Goal: Find specific page/section: Find specific page/section

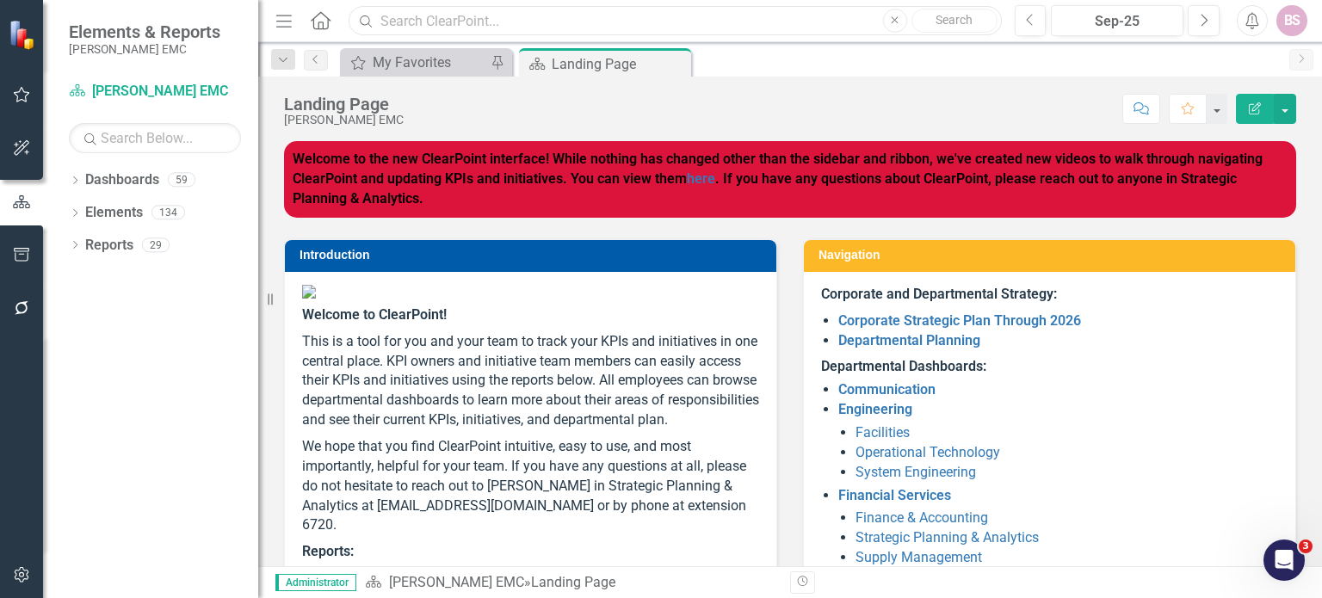
click at [457, 13] on input "text" at bounding box center [675, 21] width 652 height 30
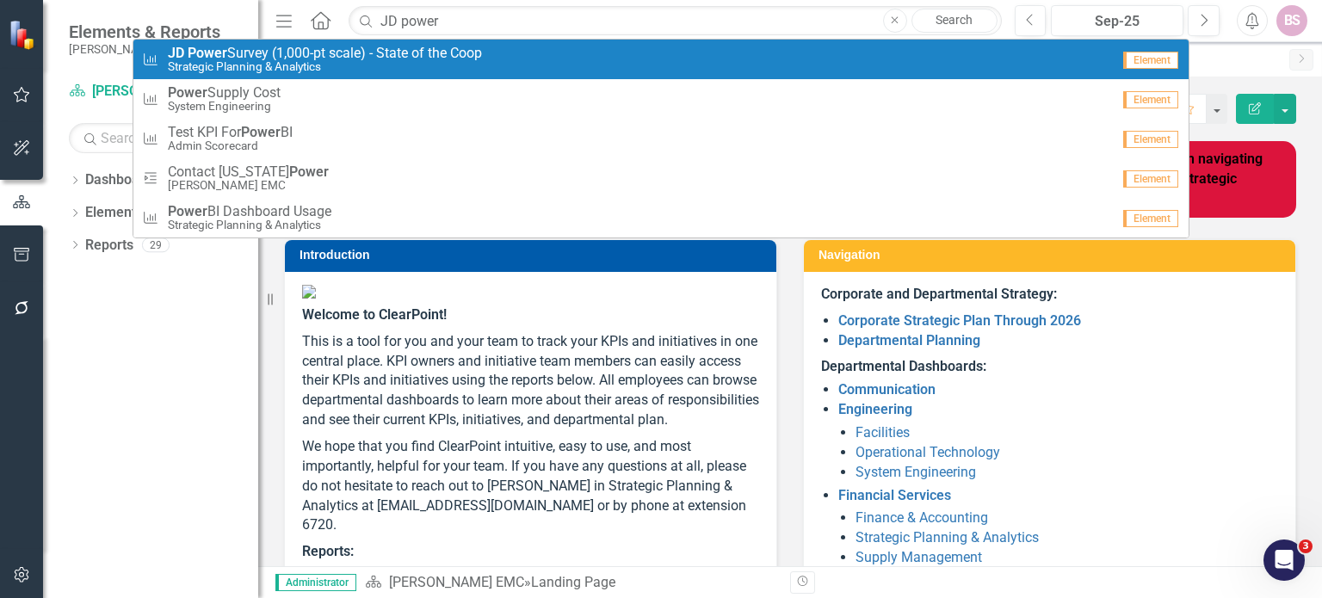
click at [436, 58] on span "JD Power Survey (1,000-pt scale) - State of the Coop" at bounding box center [325, 53] width 314 height 15
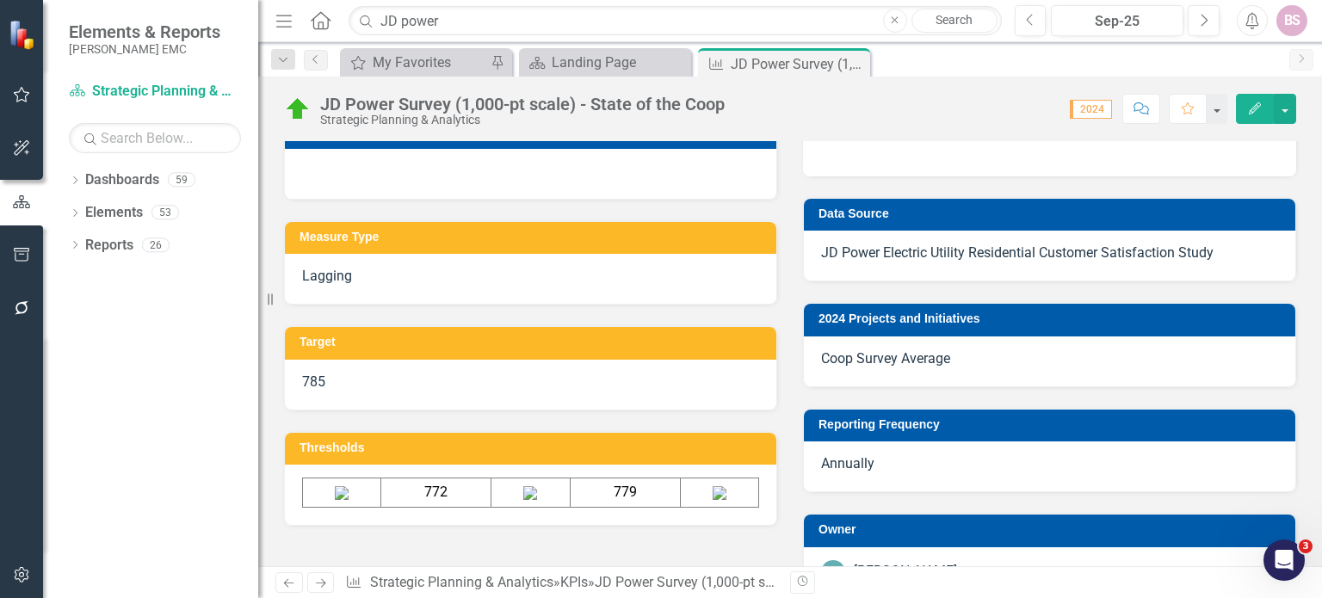
scroll to position [430, 0]
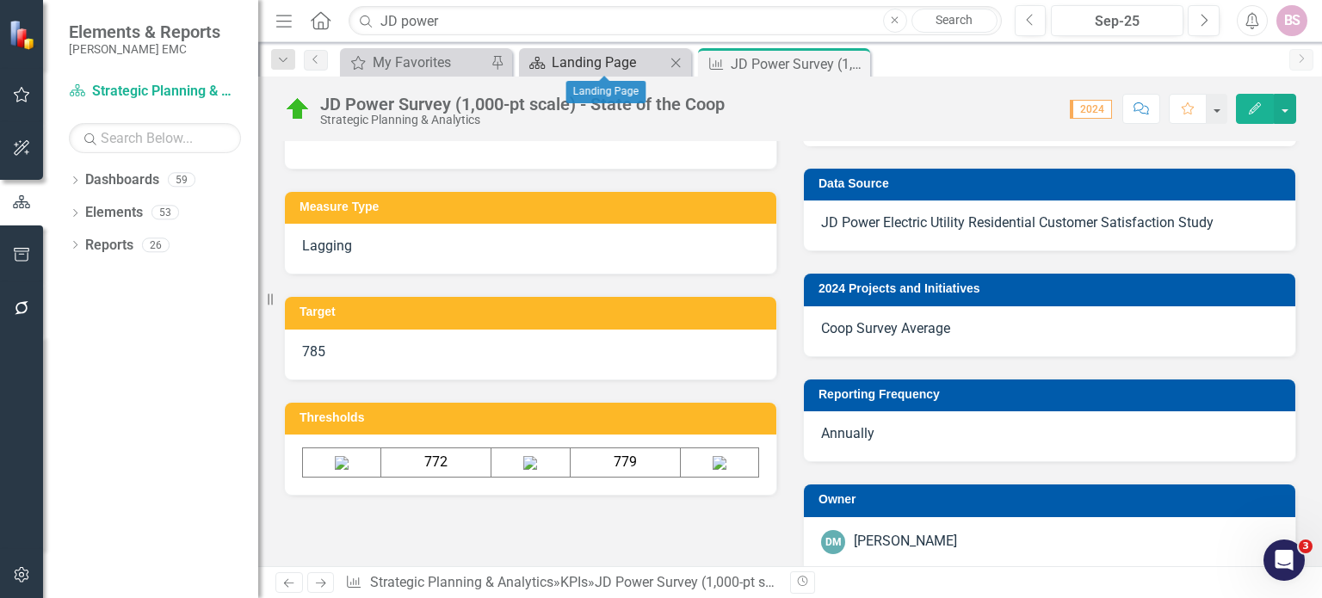
click at [626, 61] on div "Landing Page" at bounding box center [609, 63] width 114 height 22
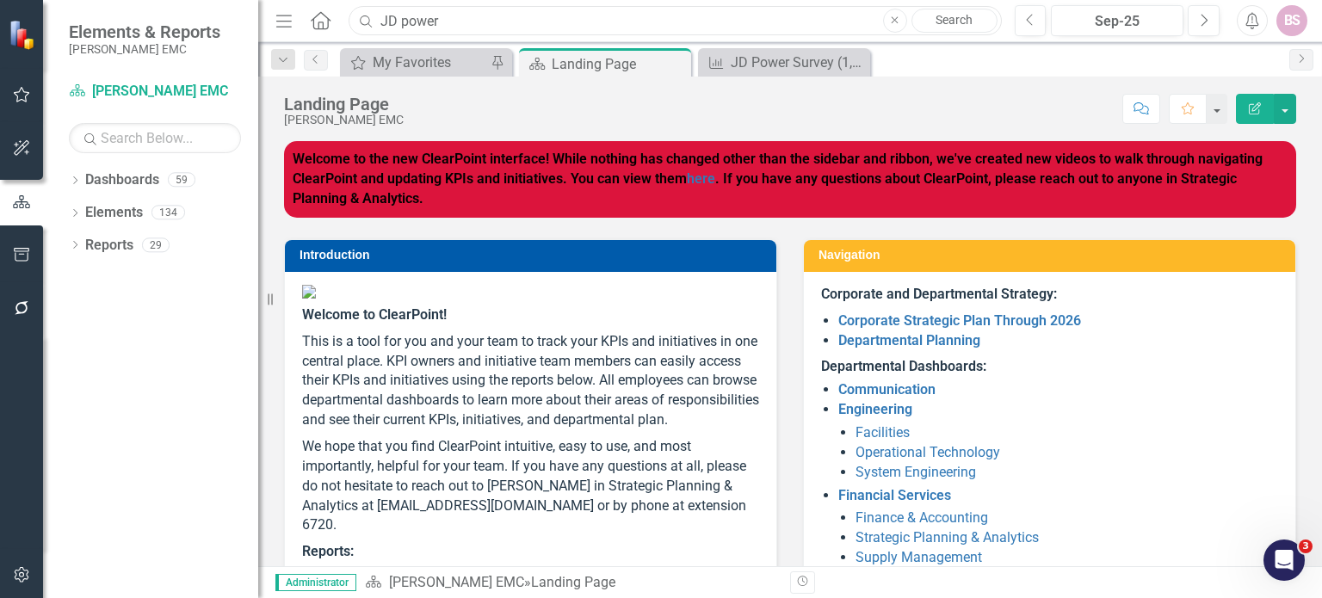
click at [495, 20] on input "JD power" at bounding box center [675, 21] width 652 height 30
drag, startPoint x: 495, startPoint y: 20, endPoint x: 345, endPoint y: 18, distance: 149.8
click at [346, 18] on div "JD power" at bounding box center [670, 21] width 652 height 30
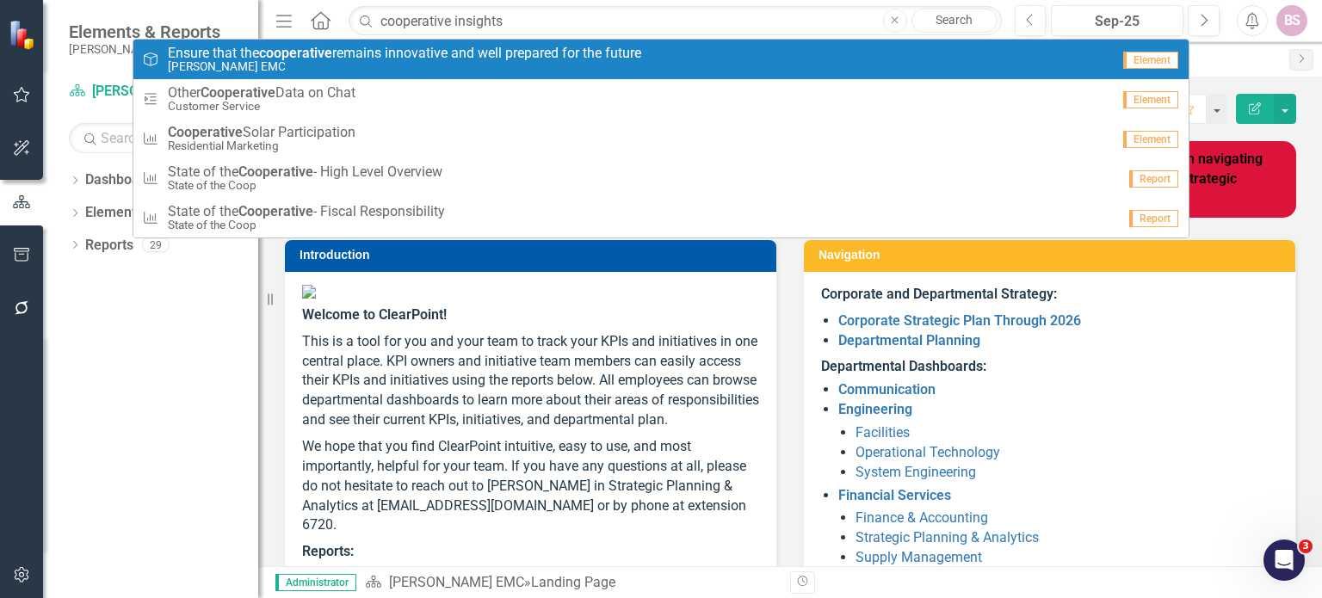
click at [970, 27] on link "Search" at bounding box center [954, 21] width 86 height 24
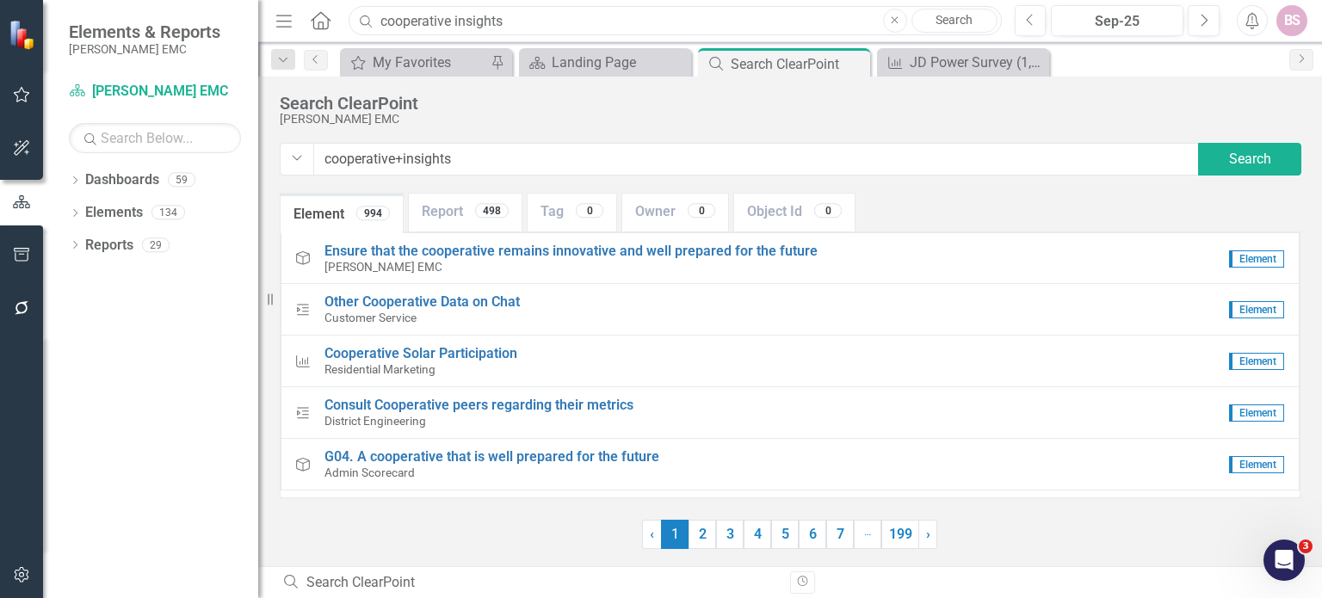
click at [510, 24] on input "cooperative insights" at bounding box center [675, 21] width 652 height 30
drag, startPoint x: 513, startPoint y: 15, endPoint x: 350, endPoint y: 31, distance: 163.5
click at [351, 30] on div "cooperative insights" at bounding box center [670, 21] width 652 height 30
type input "TSE"
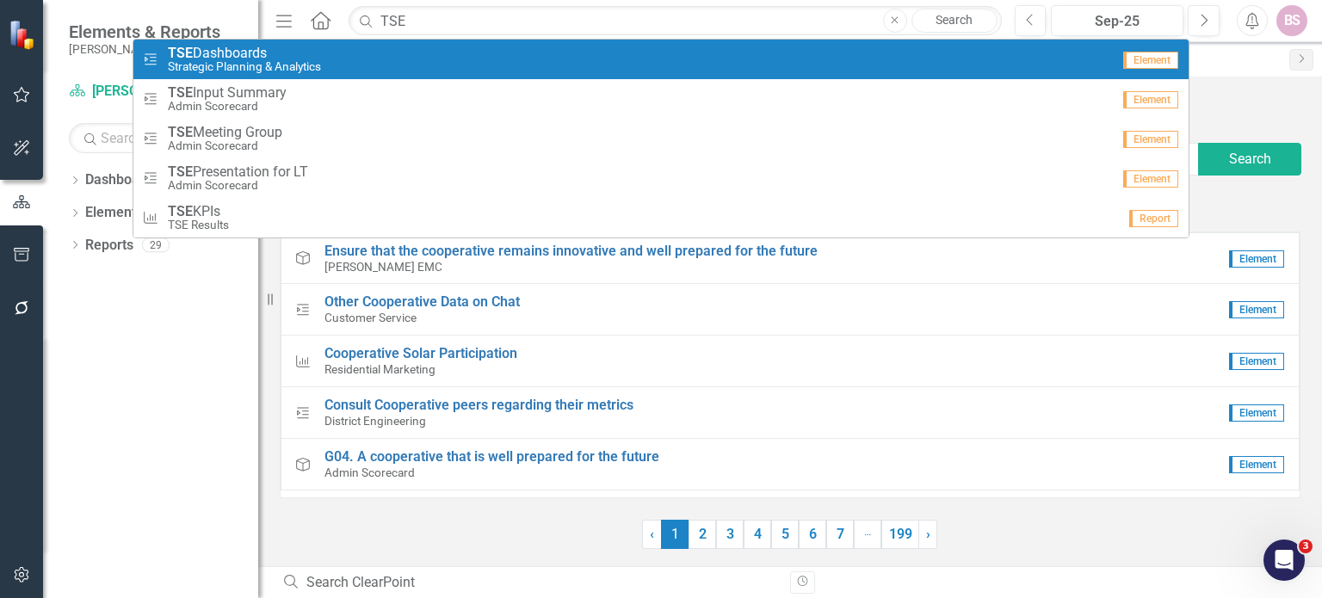
click at [390, 53] on div "Milestone TSE Dashboards Strategic Planning & Analytics" at bounding box center [626, 60] width 969 height 28
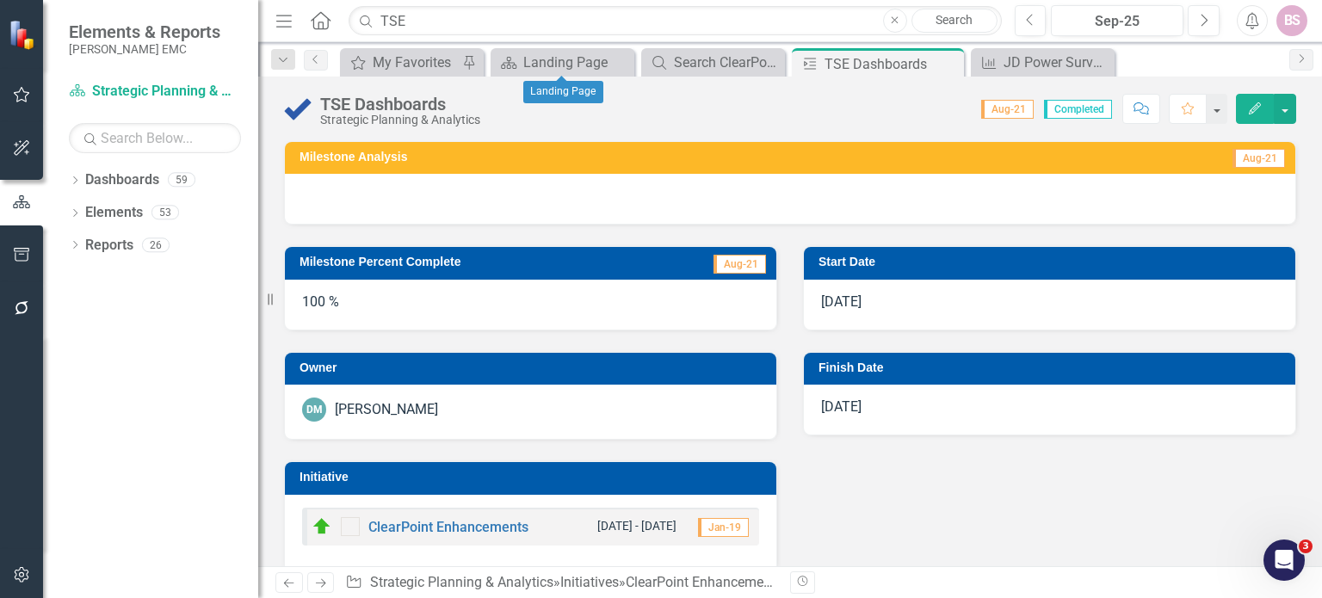
checkbox input "true"
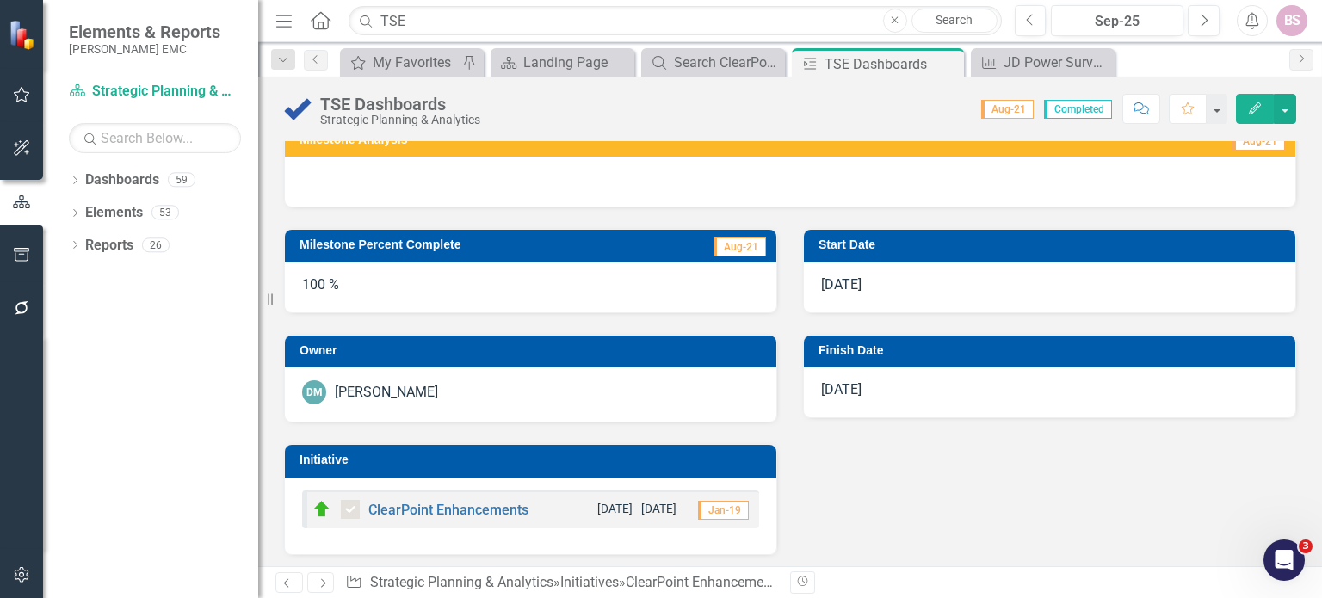
scroll to position [21, 0]
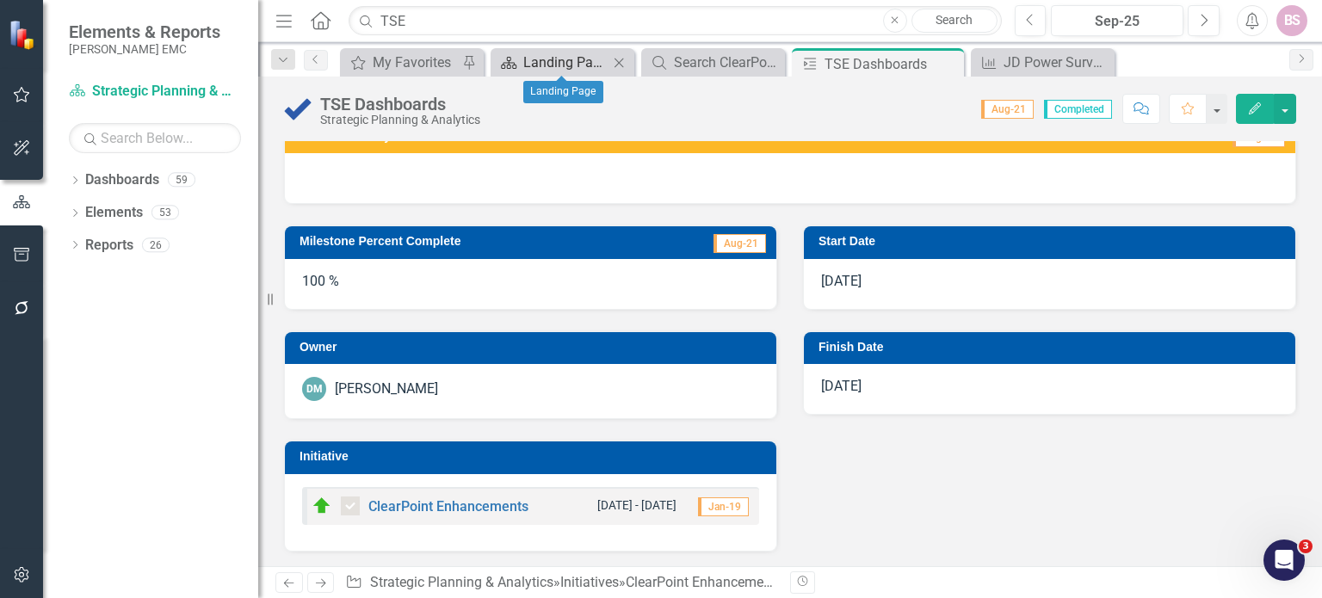
click at [537, 71] on div "Landing Page" at bounding box center [565, 63] width 85 height 22
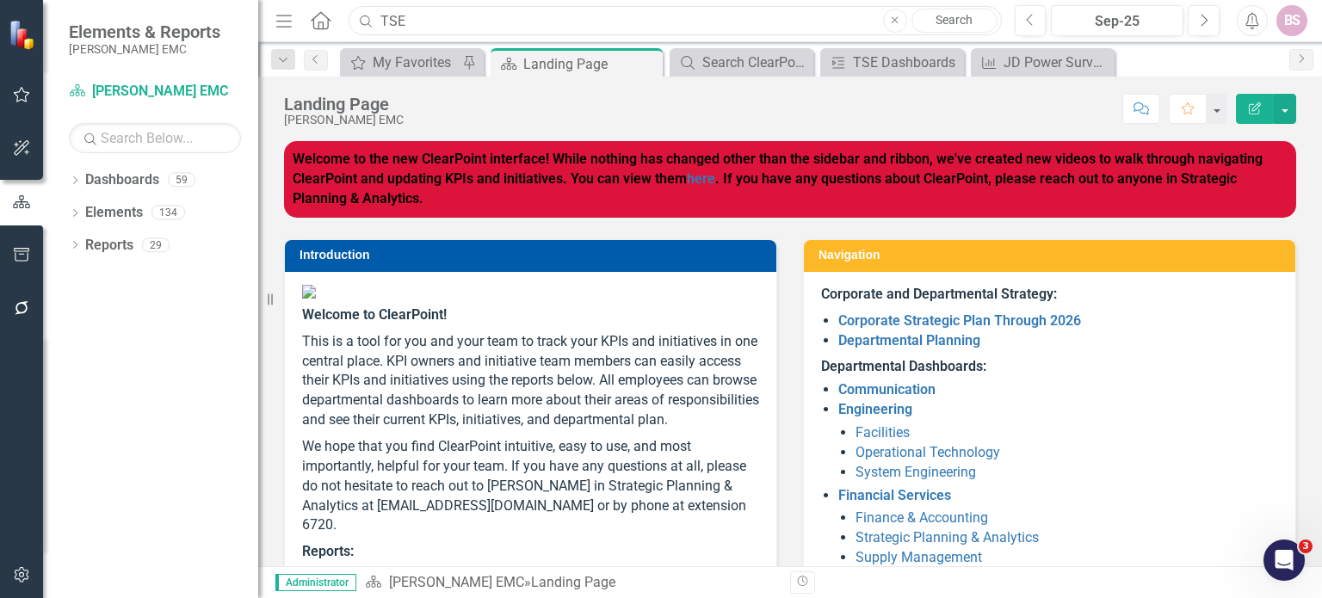
drag, startPoint x: 439, startPoint y: 20, endPoint x: 343, endPoint y: 17, distance: 96.4
click at [343, 17] on div "Menu Home Search TSE Close Search" at bounding box center [634, 20] width 726 height 33
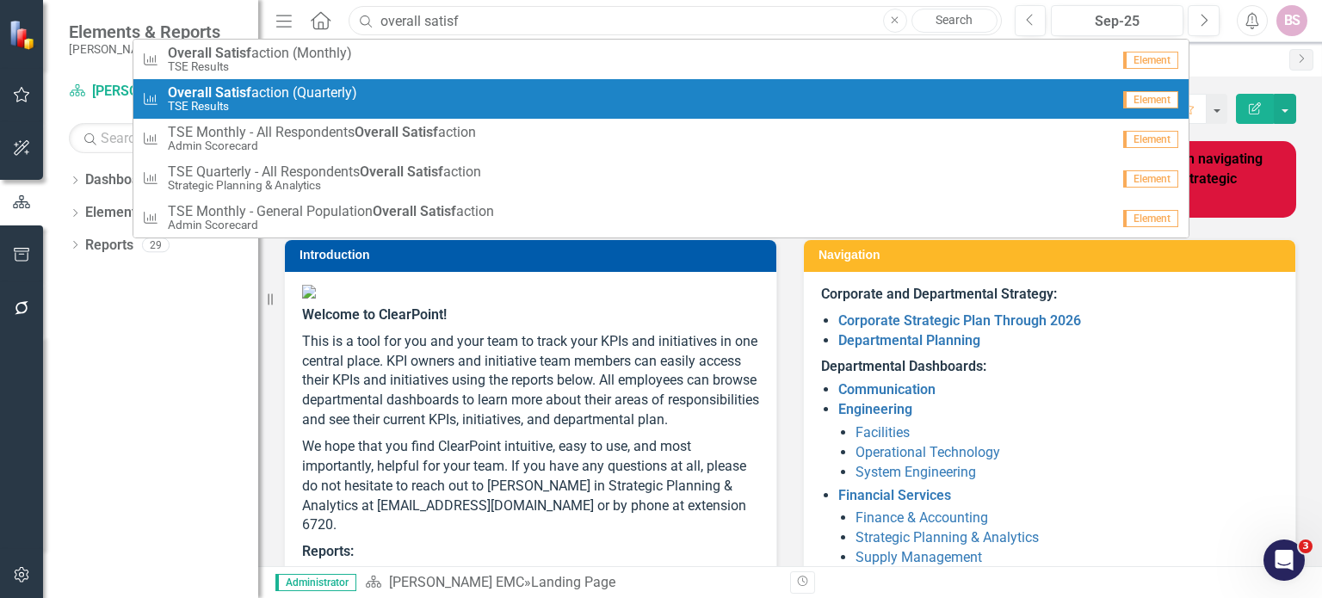
type input "overall satisf"
click at [395, 91] on div "KPI Overall Satisf action (Quarterly) TSE Results" at bounding box center [626, 99] width 969 height 28
